Goal: Task Accomplishment & Management: Use online tool/utility

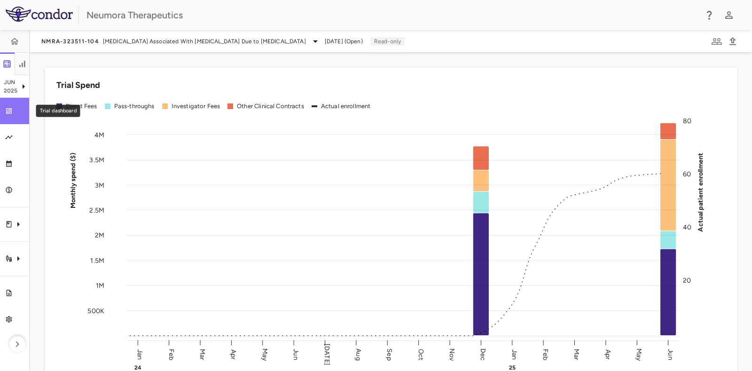
click at [8, 114] on icon "Trial dashboard" at bounding box center [9, 111] width 8 height 8
click at [9, 46] on button "button" at bounding box center [14, 41] width 23 height 23
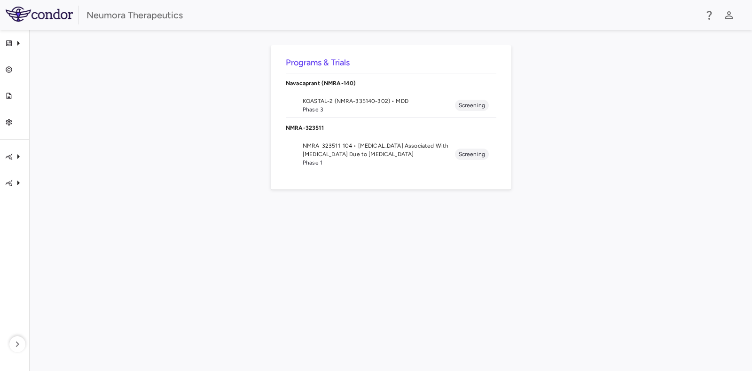
click at [334, 161] on span "Phase 1" at bounding box center [379, 162] width 152 height 8
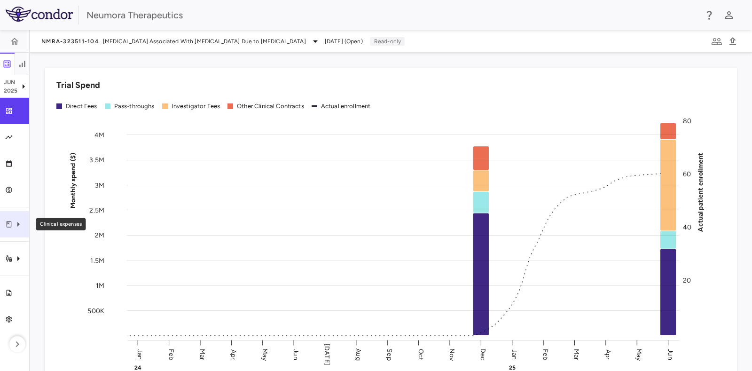
click at [6, 228] on div "Clinical expenses" at bounding box center [14, 224] width 29 height 26
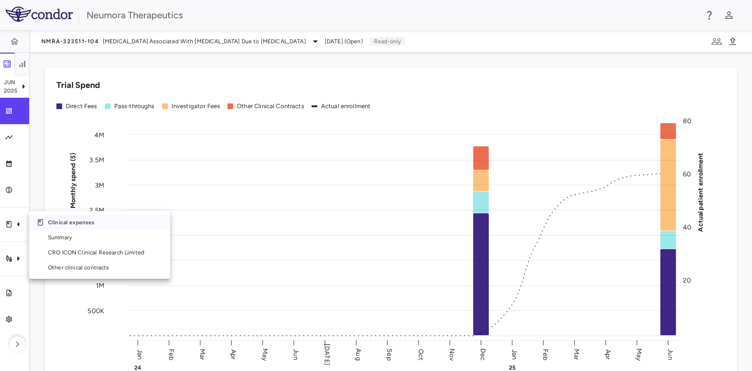
click at [62, 222] on p "Clinical expenses" at bounding box center [105, 222] width 115 height 8
click at [28, 198] on div at bounding box center [376, 185] width 752 height 371
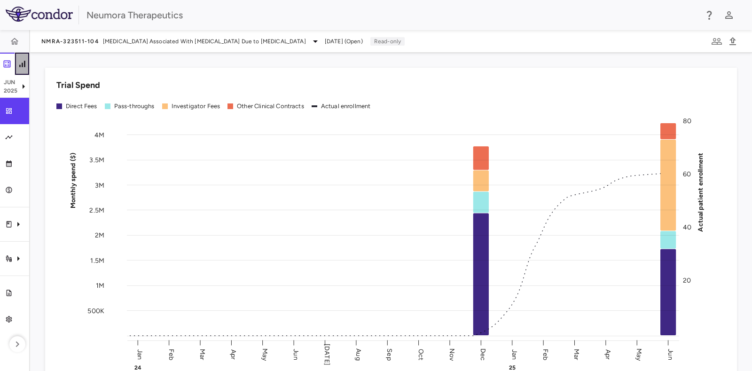
click at [20, 64] on icon "button" at bounding box center [21, 63] width 9 height 9
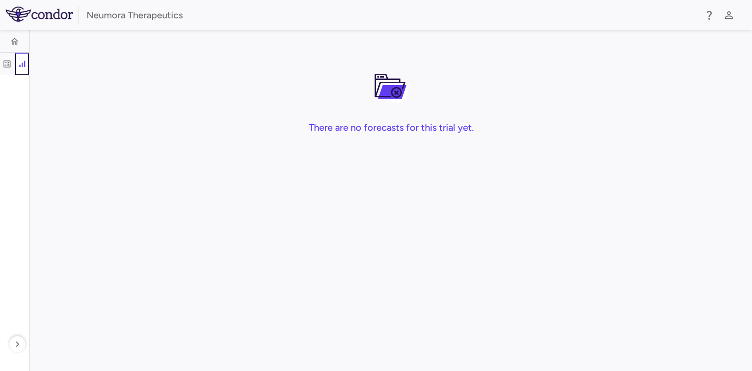
click at [19, 60] on icon "button" at bounding box center [21, 63] width 9 height 9
click at [8, 65] on icon "button" at bounding box center [7, 64] width 5 height 5
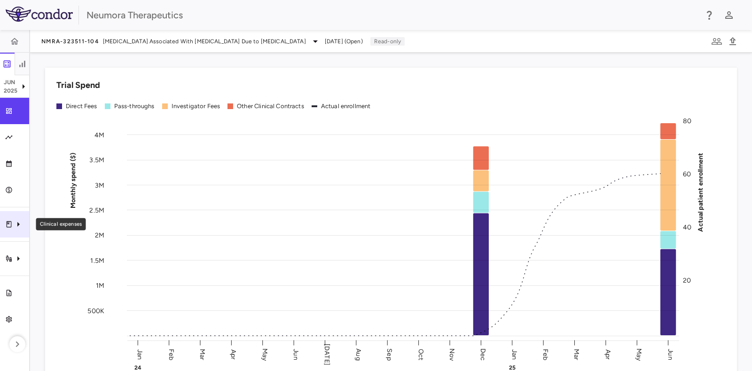
click at [19, 222] on icon "Clinical expenses" at bounding box center [18, 223] width 11 height 11
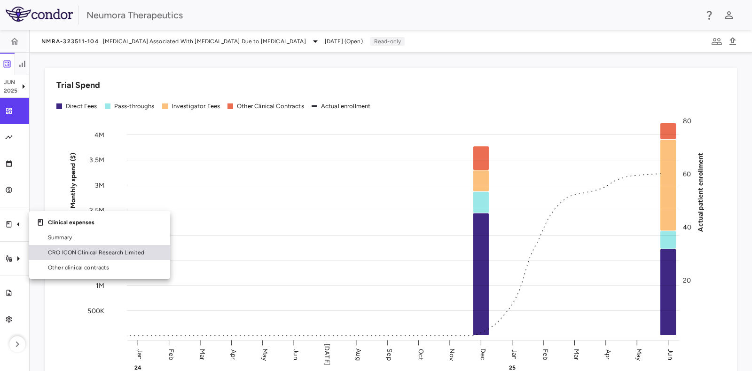
click at [100, 254] on span "CRO ICON Clinical Research Limited" at bounding box center [105, 252] width 115 height 8
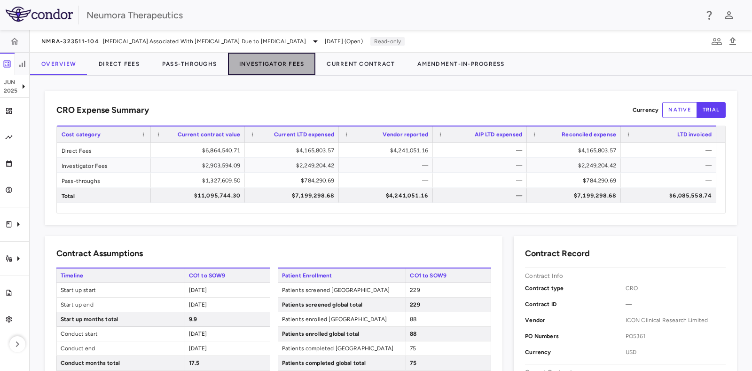
click at [281, 59] on button "Investigator Fees" at bounding box center [271, 64] width 87 height 23
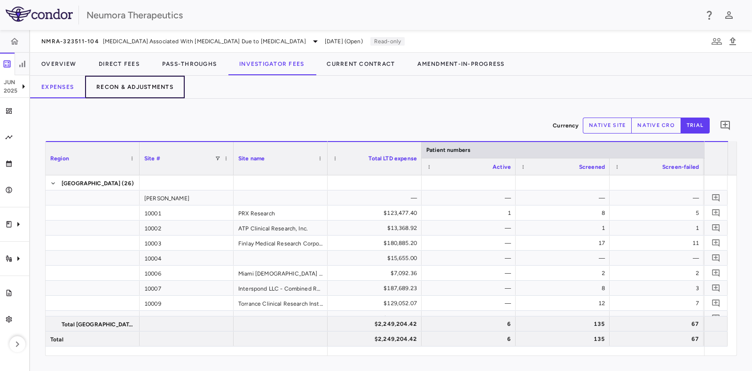
click at [134, 87] on button "Recon & Adjustments" at bounding box center [135, 87] width 100 height 23
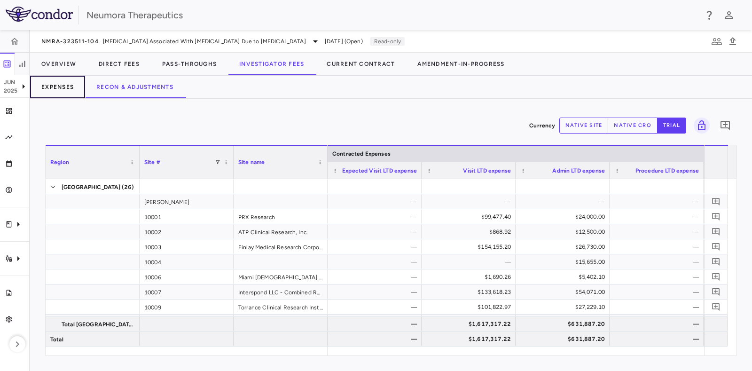
click at [57, 90] on button "Expenses" at bounding box center [57, 87] width 55 height 23
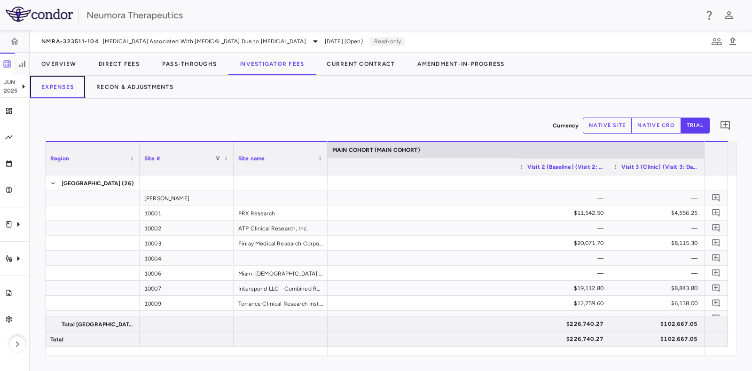
scroll to position [0, 989]
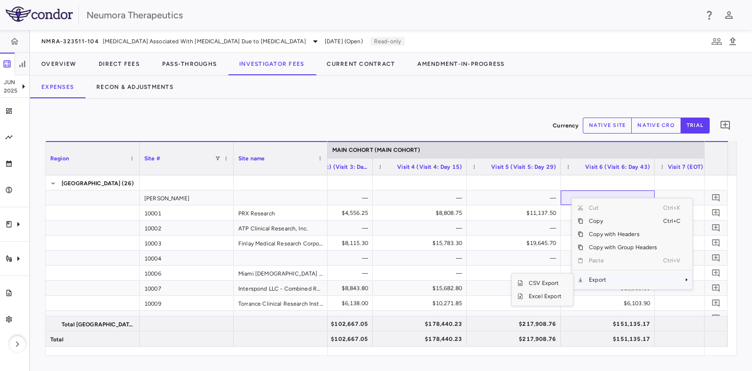
click at [604, 278] on span "Export" at bounding box center [622, 279] width 79 height 13
click at [550, 298] on span "Excel Export" at bounding box center [545, 295] width 44 height 13
